Goal: Find specific page/section: Find specific page/section

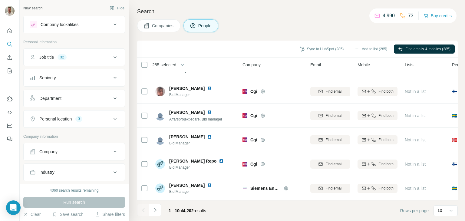
scroll to position [117, 0]
click at [154, 211] on icon "Navigate to next page" at bounding box center [155, 210] width 6 height 6
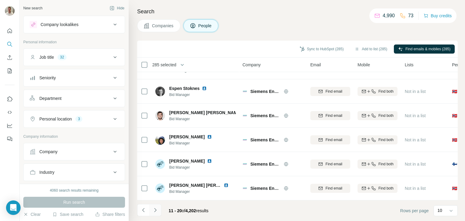
click at [155, 210] on icon "Navigate to next page" at bounding box center [155, 210] width 6 height 6
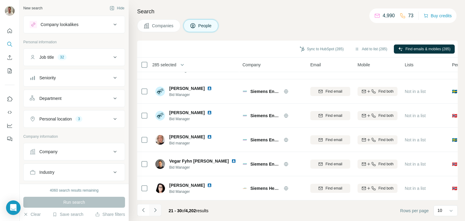
click at [156, 209] on icon "Navigate to next page" at bounding box center [155, 210] width 6 height 6
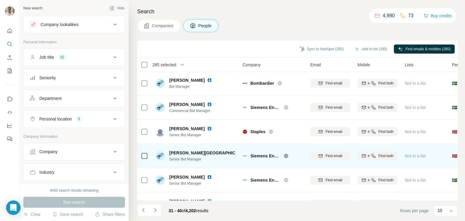
scroll to position [0, 0]
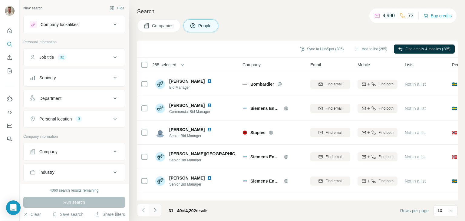
click at [157, 209] on icon "Navigate to next page" at bounding box center [155, 210] width 6 height 6
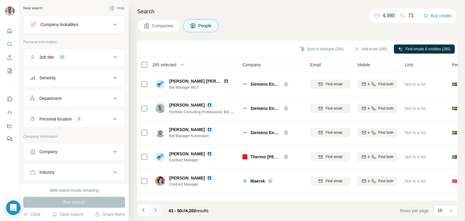
click at [155, 211] on icon "Navigate to next page" at bounding box center [155, 210] width 6 height 6
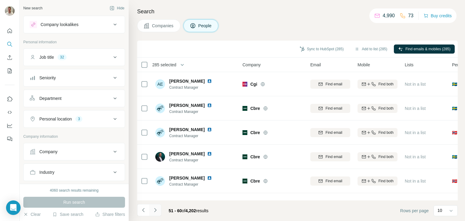
click at [155, 211] on icon "Navigate to next page" at bounding box center [155, 210] width 6 height 6
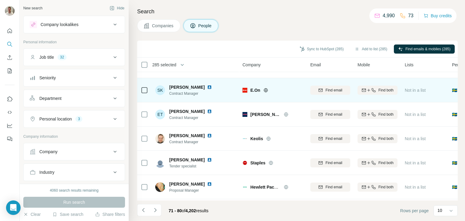
scroll to position [117, 0]
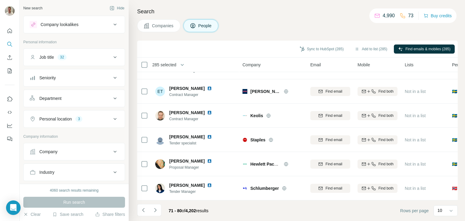
click at [403, 31] on div "Companies People" at bounding box center [297, 25] width 320 height 13
drag, startPoint x: 213, startPoint y: 210, endPoint x: 189, endPoint y: 211, distance: 24.3
click at [189, 211] on footer "71 - 80 of 4,202 results Rows per page 10" at bounding box center [297, 210] width 320 height 21
click at [232, 210] on footer "71 - 80 of 4,202 results Rows per page 10" at bounding box center [297, 210] width 320 height 21
